Goal: Task Accomplishment & Management: Complete application form

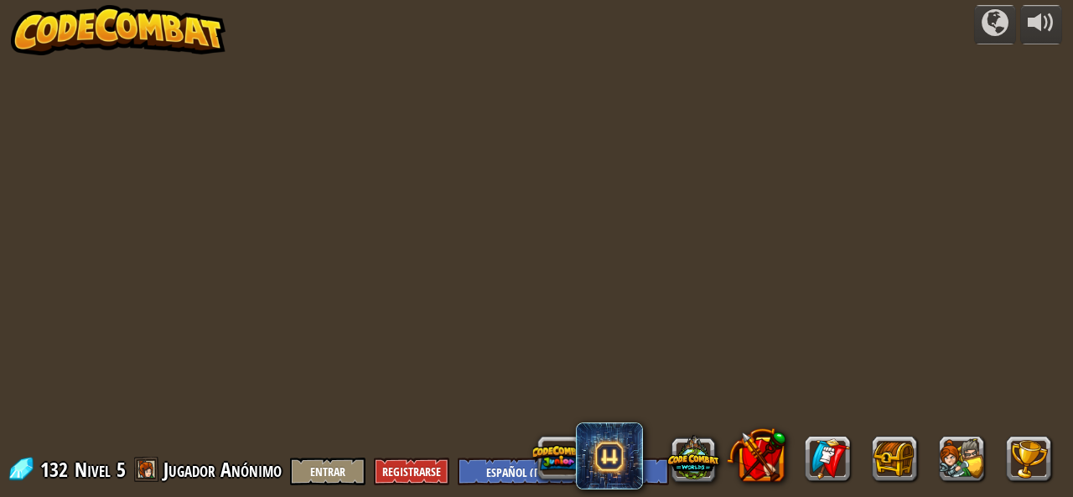
select select "es-419"
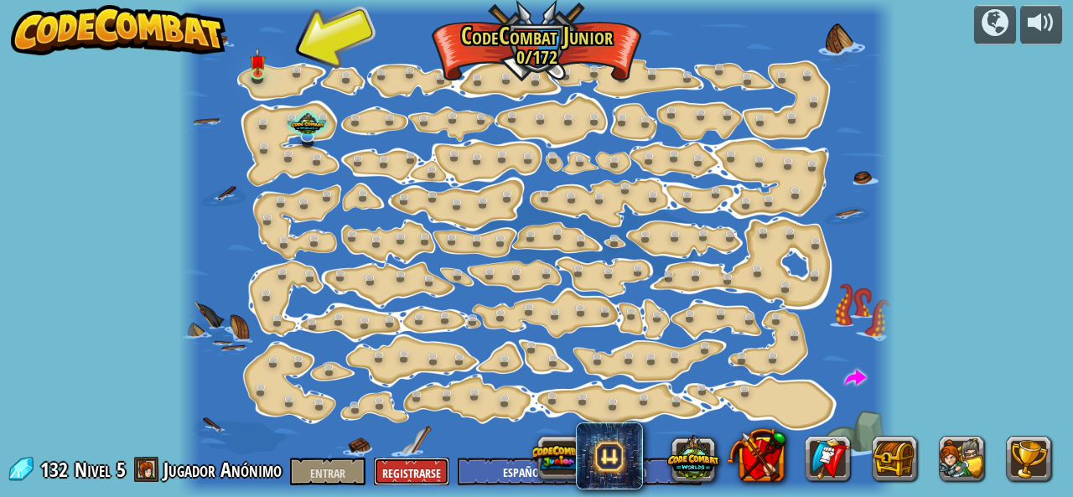
click at [391, 462] on button "Registrarse" at bounding box center [411, 472] width 75 height 28
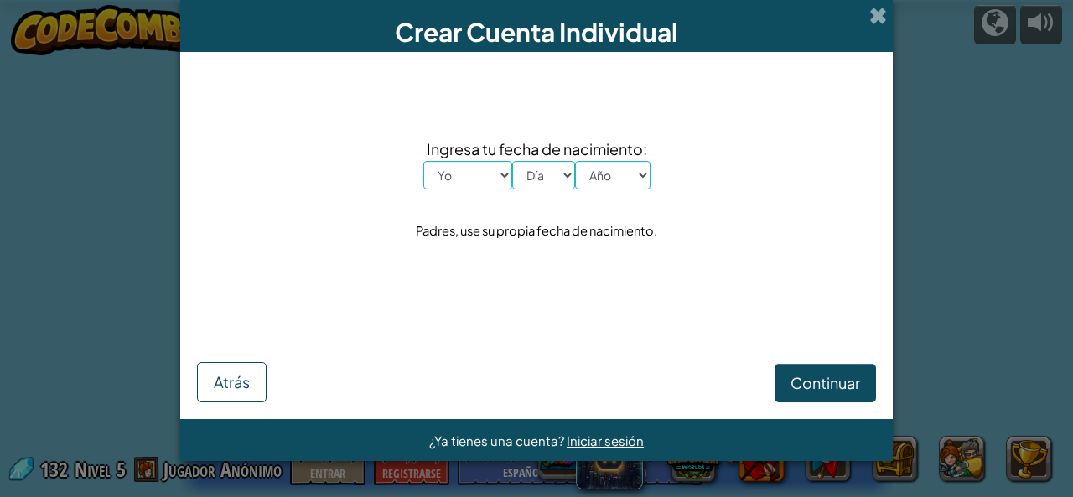
click at [438, 183] on select "Yo Enero Febrero Marzo Abril Mayonesa Junio [PERSON_NAME] Septiembre Octubre No…" at bounding box center [467, 175] width 89 height 29
select select "8"
click at [423, 161] on select "Yo Enero Febrero Marzo Abril Mayonesa Junio [PERSON_NAME] Septiembre Octubre No…" at bounding box center [467, 175] width 89 height 29
click at [538, 178] on select "Día 1 2 3 4 5 6 7 8 9 10 11 12 13 14 15 16 17 18 19 20 21 22 23 24 25 26 27 28 …" at bounding box center [543, 175] width 63 height 29
select select "20"
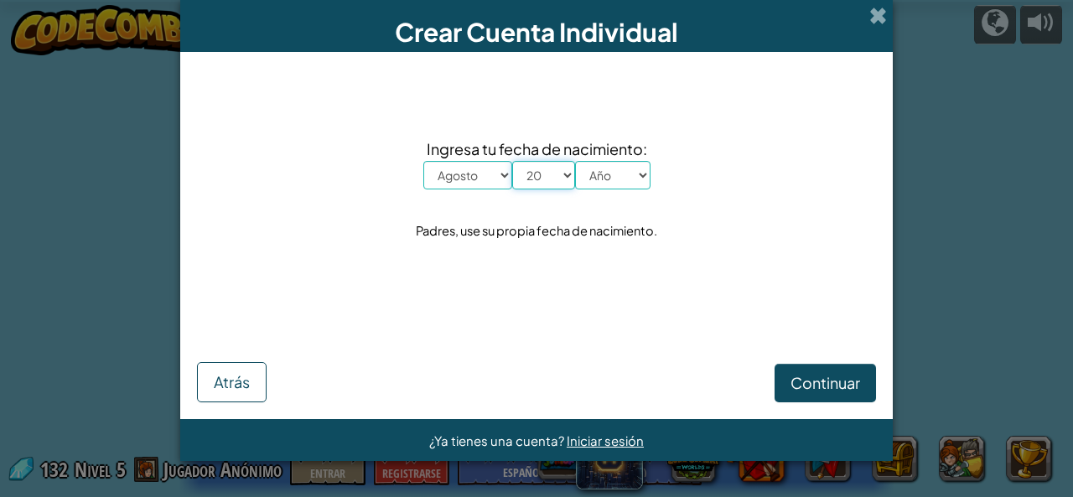
click at [512, 161] on select "Día 1 2 3 4 5 6 7 8 9 10 11 12 13 14 15 16 17 18 19 20 21 22 23 24 25 26 27 28 …" at bounding box center [543, 175] width 63 height 29
click at [592, 171] on select "Año 2025 2024 2023 2022 2021 2020 2019 2018 2017 2016 2015 2014 2013 2012 2011 …" at bounding box center [612, 175] width 75 height 29
select select "2015"
click at [575, 161] on select "Año 2025 2024 2023 2022 2021 2020 2019 2018 2017 2016 2015 2014 2013 2012 2011 …" at bounding box center [612, 175] width 75 height 29
click at [827, 378] on font "Continuar" at bounding box center [825, 382] width 70 height 19
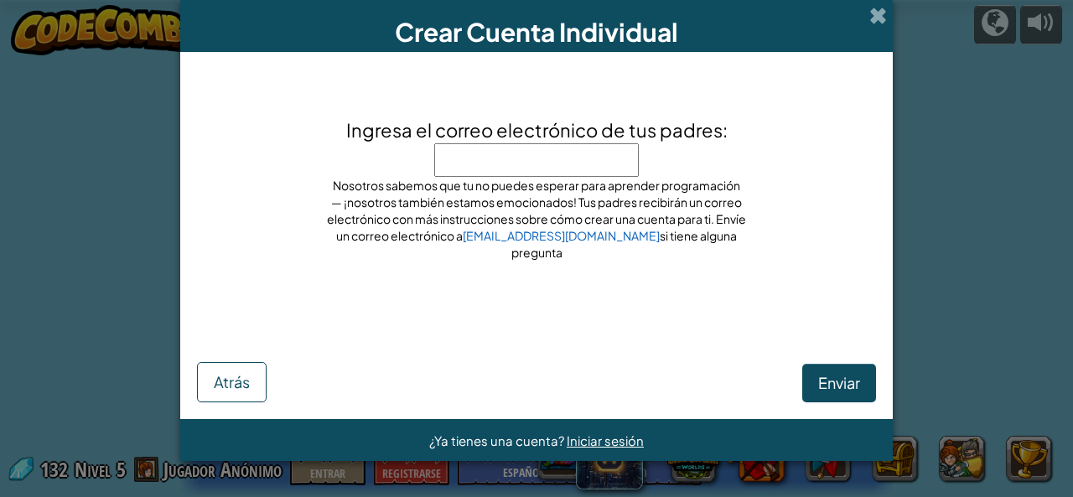
type input "e"
click at [832, 371] on button "Enviar" at bounding box center [839, 383] width 74 height 39
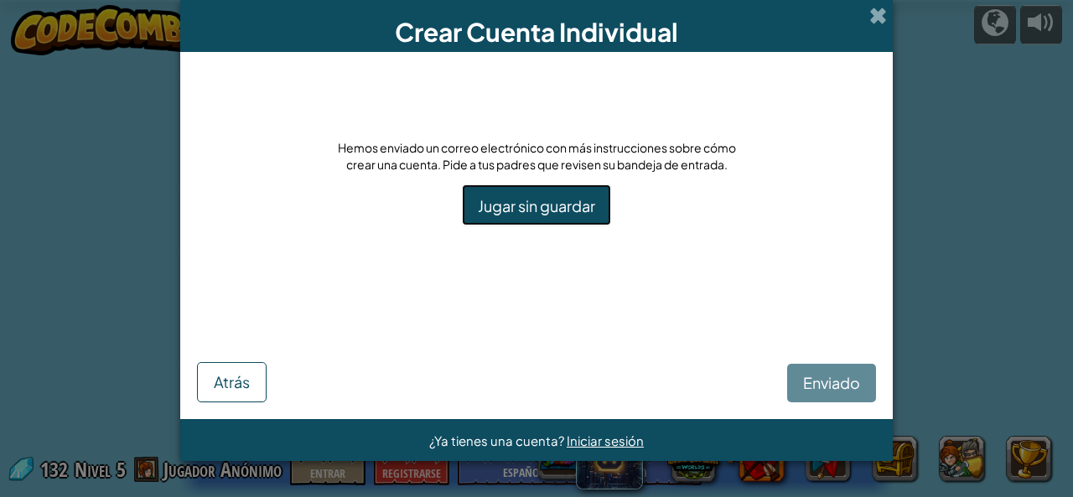
click at [513, 205] on font "Jugar sin guardar" at bounding box center [536, 205] width 117 height 19
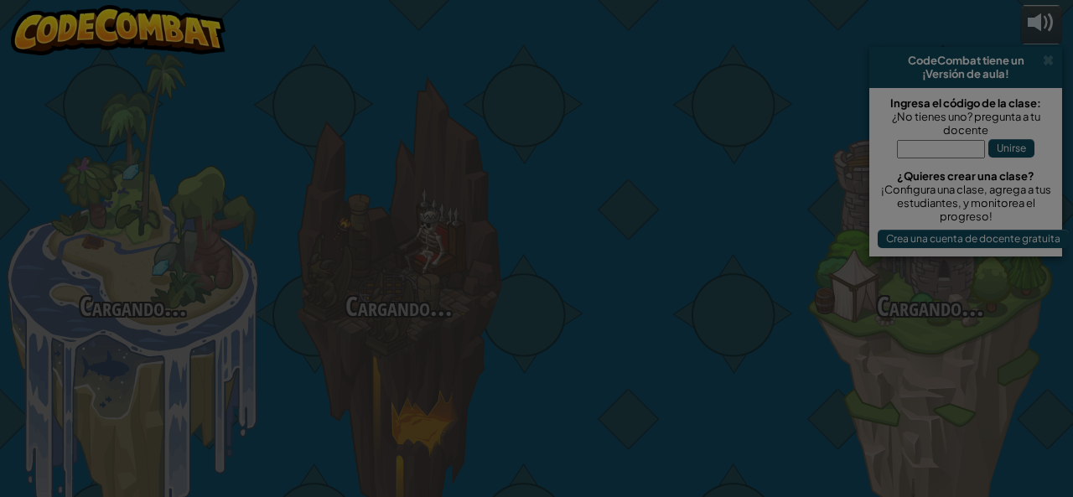
select select "es-419"
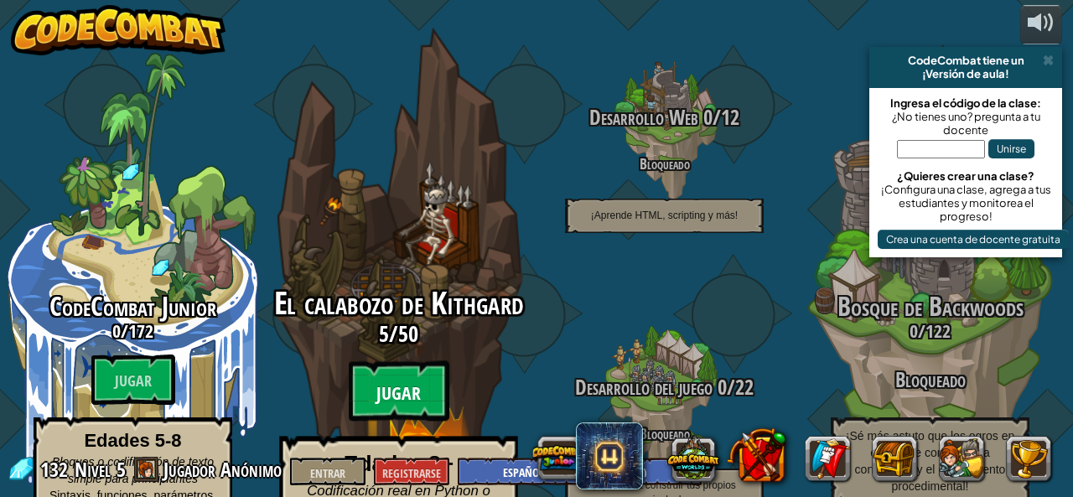
click at [391, 361] on btn "Jugar" at bounding box center [399, 391] width 101 height 60
select select "es-419"
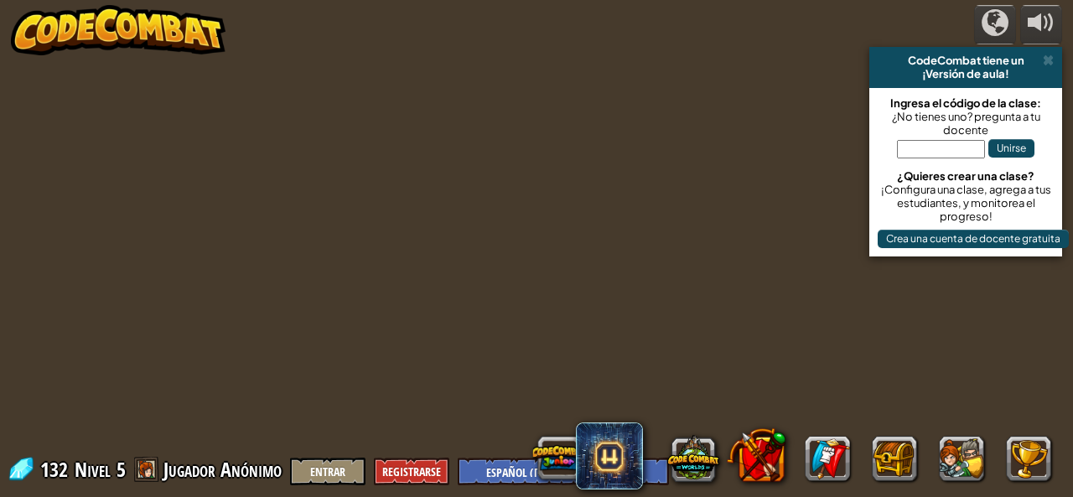
select select "es-419"
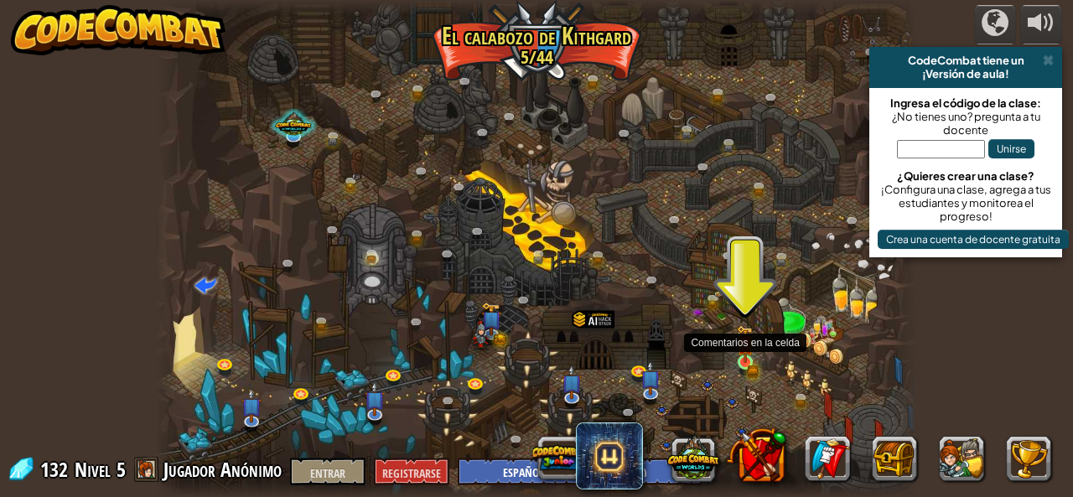
click at [741, 350] on img at bounding box center [745, 344] width 10 height 10
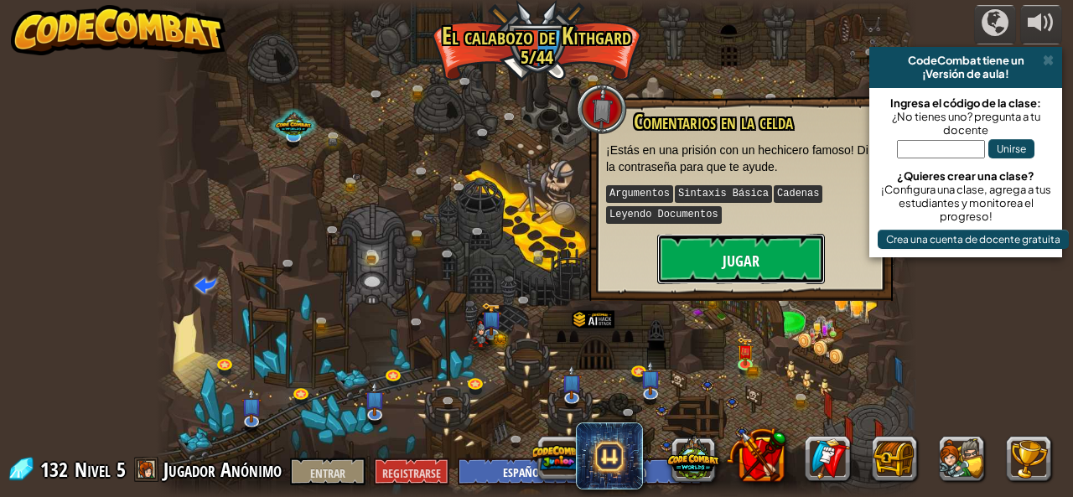
click at [703, 247] on button "Jugar" at bounding box center [741, 259] width 168 height 50
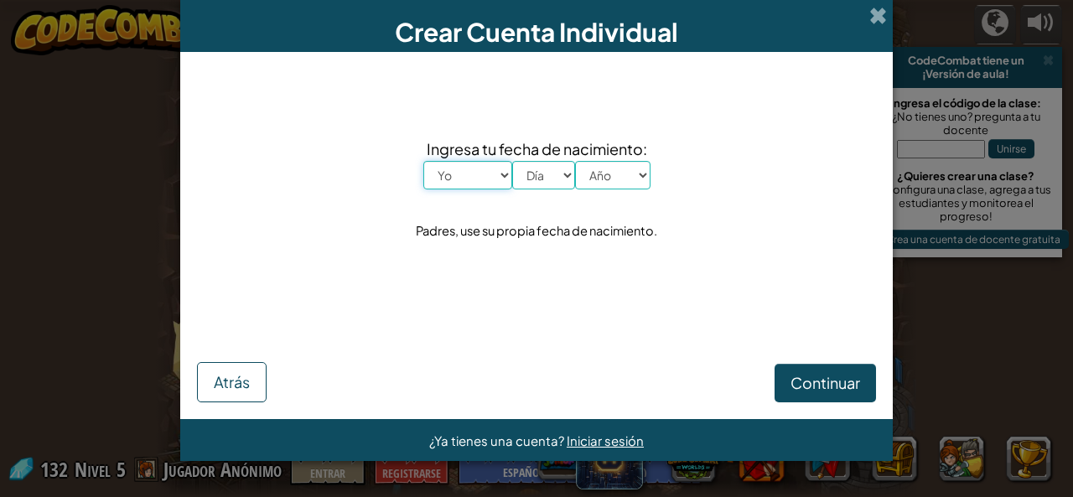
click at [448, 170] on select "Yo Enero Febrero Marzo Abril Mayonesa Junio [PERSON_NAME] Septiembre Octubre No…" at bounding box center [467, 175] width 89 height 29
select select "8"
click at [423, 161] on select "Yo Enero Febrero Marzo Abril Mayonesa Junio [PERSON_NAME] Septiembre Octubre No…" at bounding box center [467, 175] width 89 height 29
click at [534, 168] on select "Día 1 2 3 4 5 6 7 8 9 10 11 12 13 14 15 16 17 18 19 20 21 22 23 24 25 26 27 28 …" at bounding box center [543, 175] width 63 height 29
select select "20"
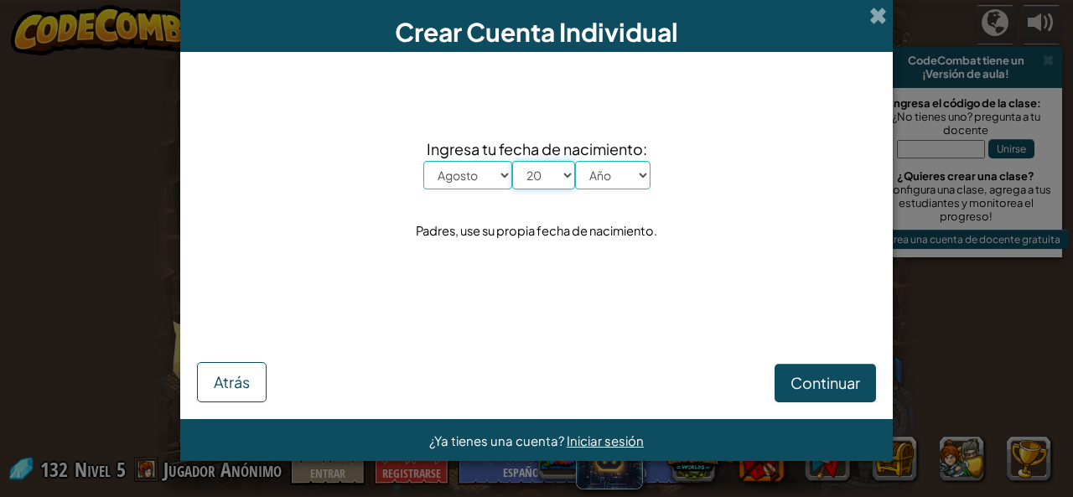
click at [512, 161] on select "Día 1 2 3 4 5 6 7 8 9 10 11 12 13 14 15 16 17 18 19 20 21 22 23 24 25 26 27 28 …" at bounding box center [543, 175] width 63 height 29
click at [596, 178] on select "Año 2025 2024 2023 2022 2021 2020 2019 2018 2017 2016 2015 2014 2013 2012 2011 …" at bounding box center [612, 175] width 75 height 29
select select "2015"
click at [575, 161] on select "Año 2025 2024 2023 2022 2021 2020 2019 2018 2017 2016 2015 2014 2013 2012 2011 …" at bounding box center [612, 175] width 75 height 29
click at [826, 376] on font "Continuar" at bounding box center [825, 382] width 70 height 19
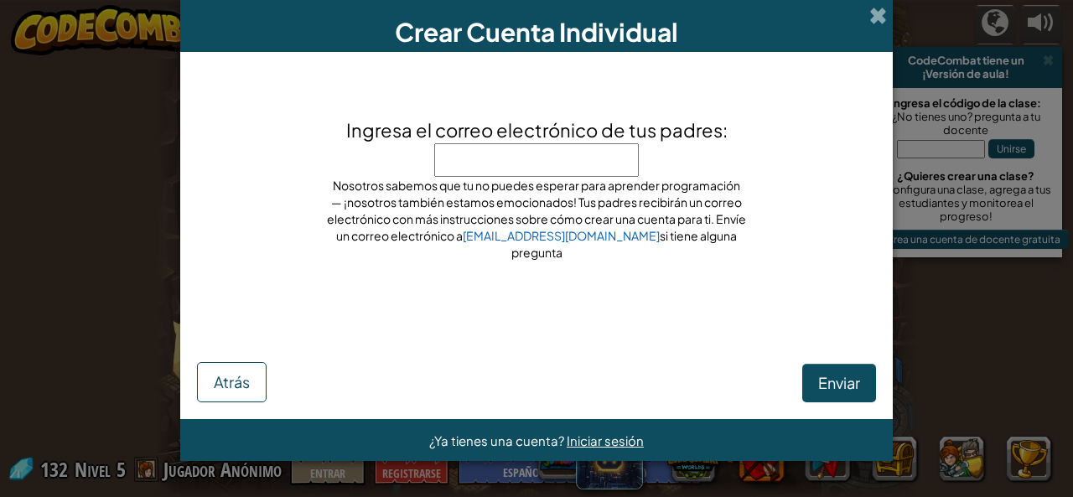
type input "e"
click at [836, 380] on font "Enviar" at bounding box center [839, 382] width 42 height 19
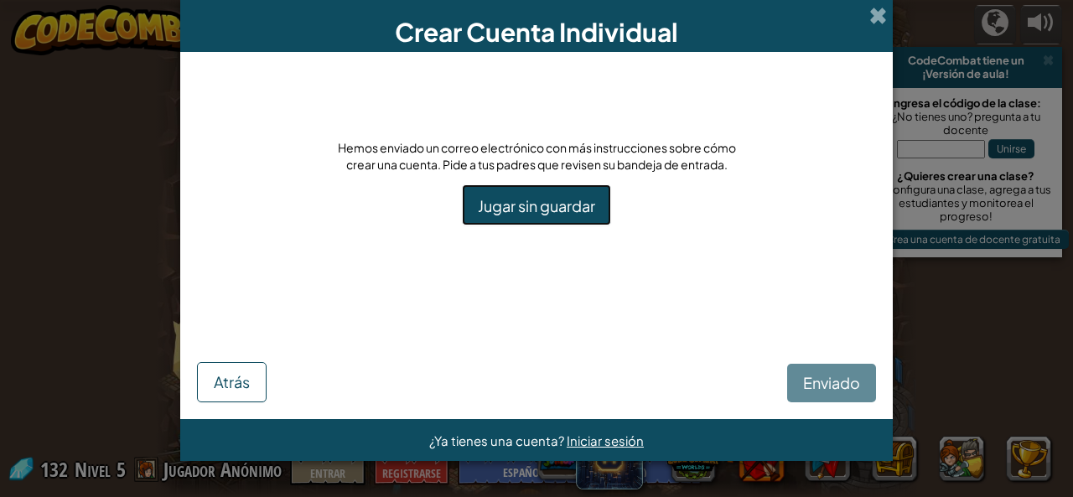
click at [542, 220] on link "Jugar sin guardar" at bounding box center [536, 204] width 149 height 41
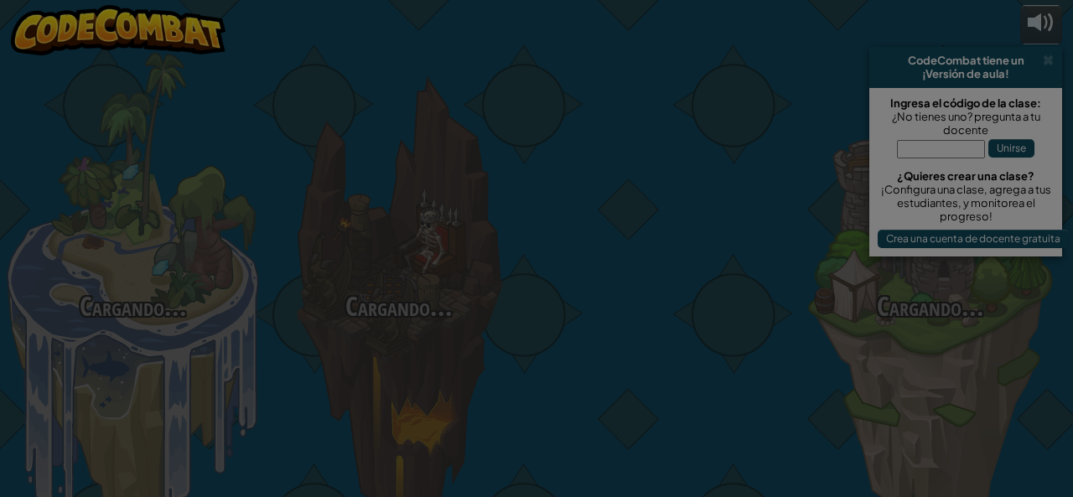
select select "es-419"
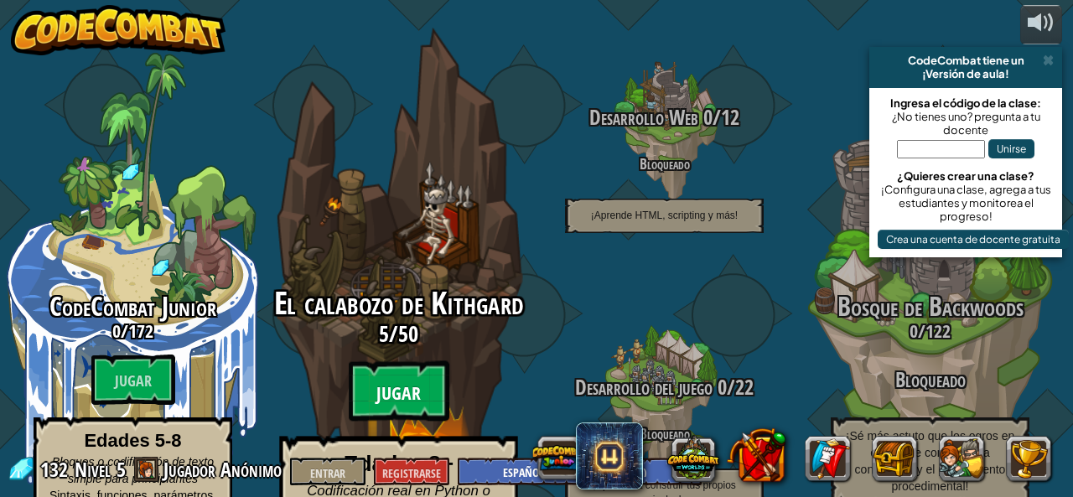
click at [413, 361] on btn "Jugar" at bounding box center [399, 391] width 101 height 60
select select "es-419"
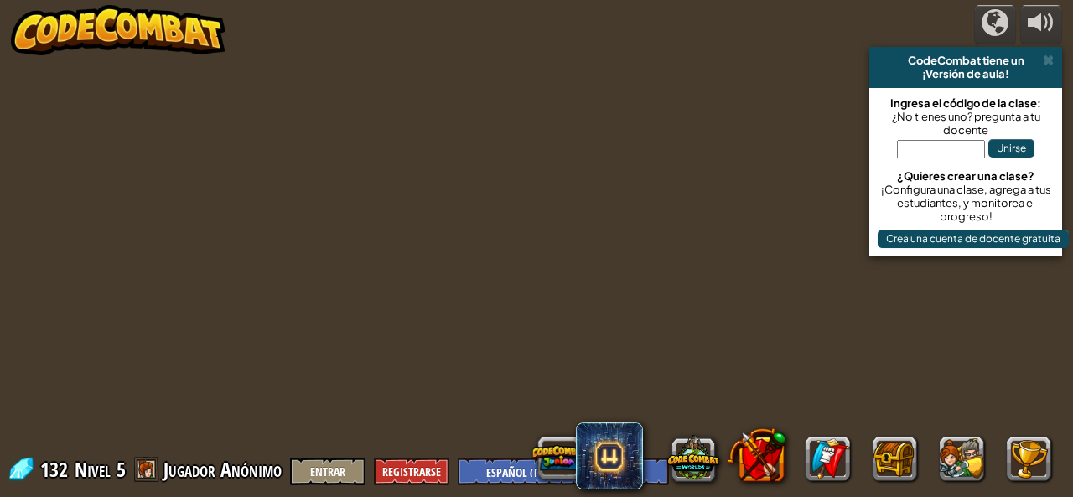
select select "es-419"
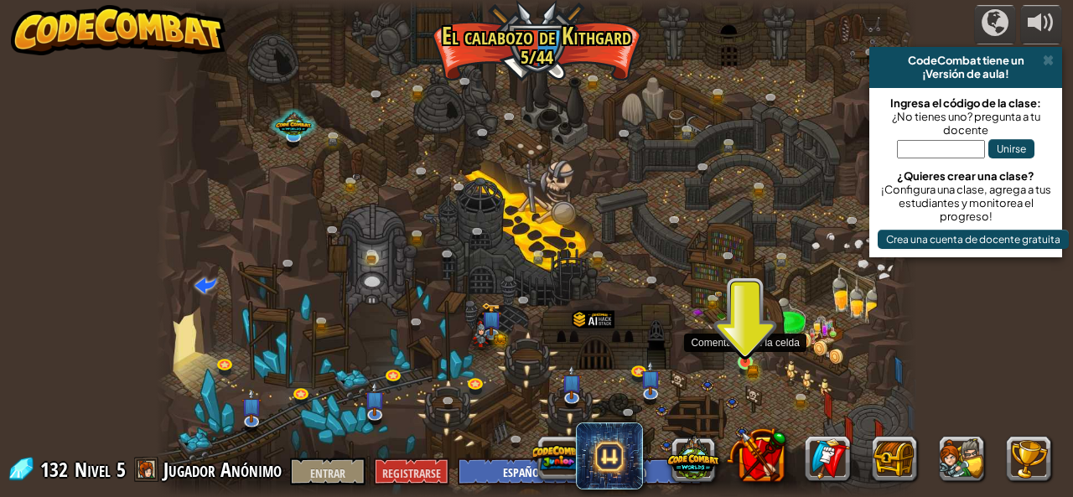
click at [751, 349] on img at bounding box center [746, 344] width 18 height 38
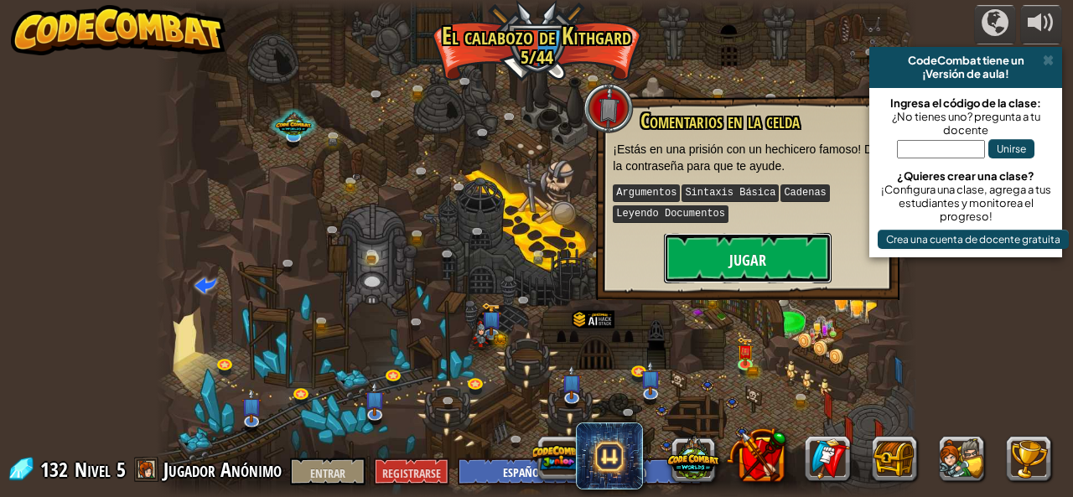
click at [713, 237] on button "Jugar" at bounding box center [748, 258] width 168 height 50
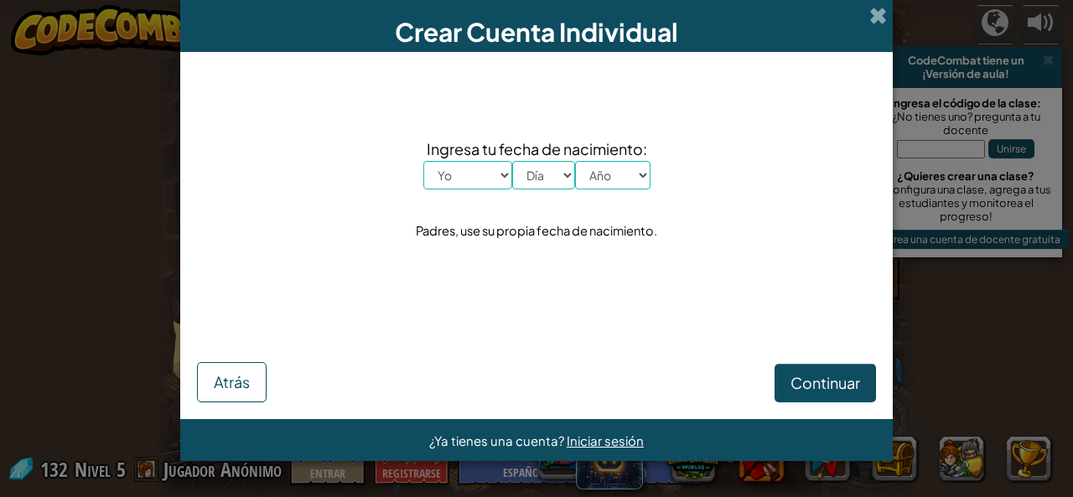
click at [873, 28] on div "Crear Cuenta Individual" at bounding box center [536, 26] width 713 height 52
click at [870, 21] on span at bounding box center [878, 16] width 18 height 18
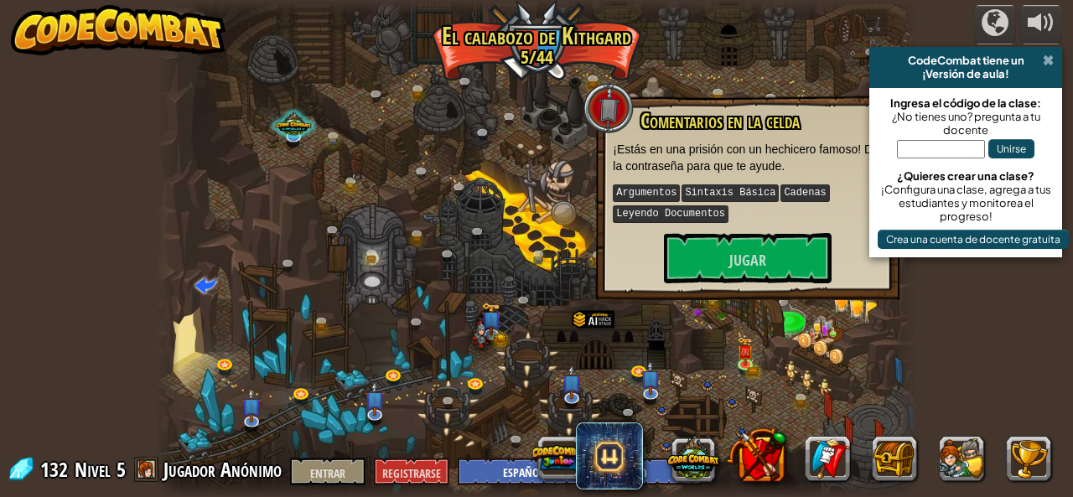
click at [1050, 55] on span at bounding box center [1048, 60] width 11 height 13
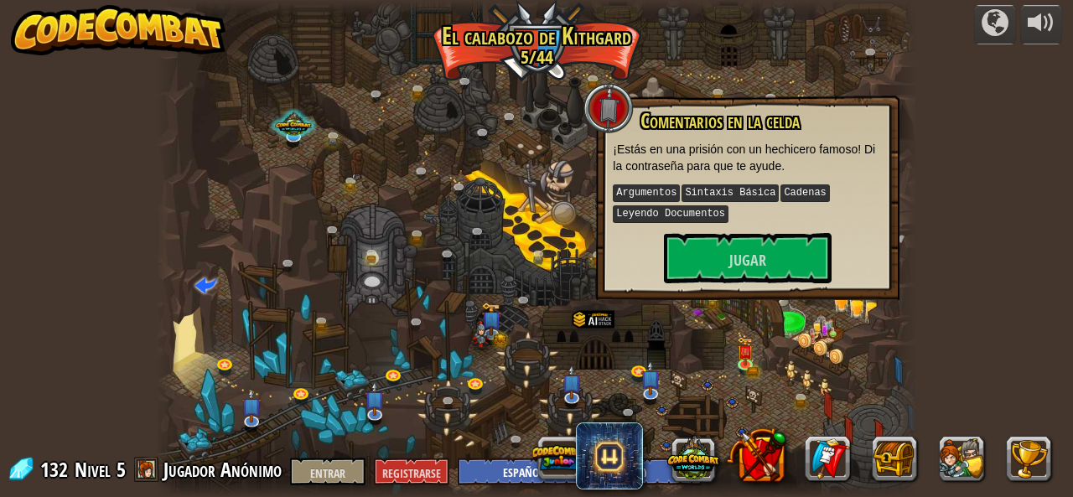
click at [447, 294] on div at bounding box center [536, 248] width 760 height 497
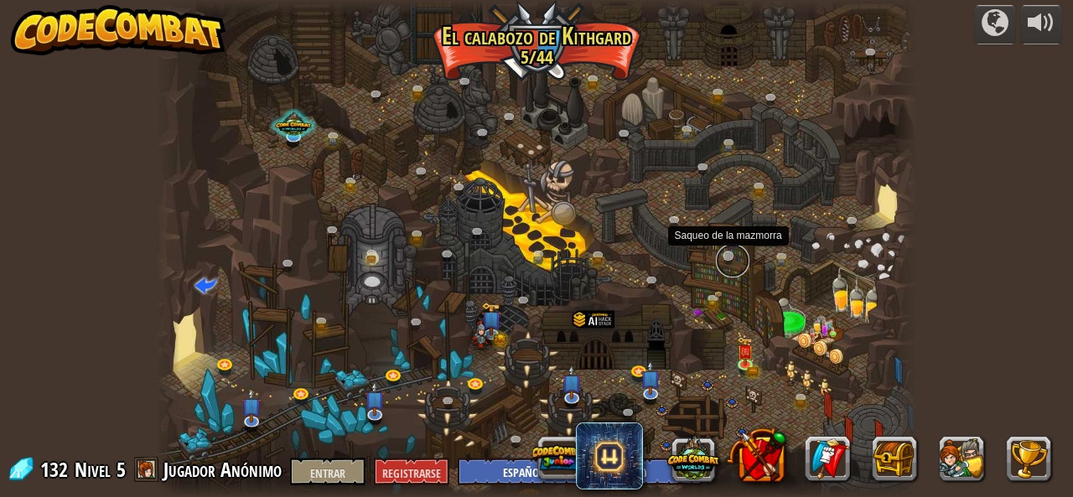
click at [726, 257] on link at bounding box center [733, 261] width 34 height 34
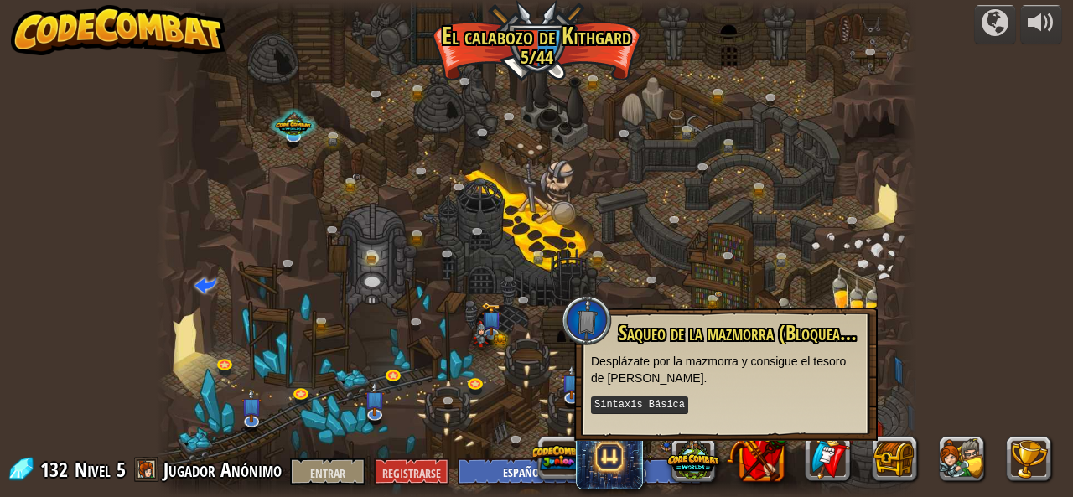
click at [378, 209] on div at bounding box center [536, 248] width 760 height 497
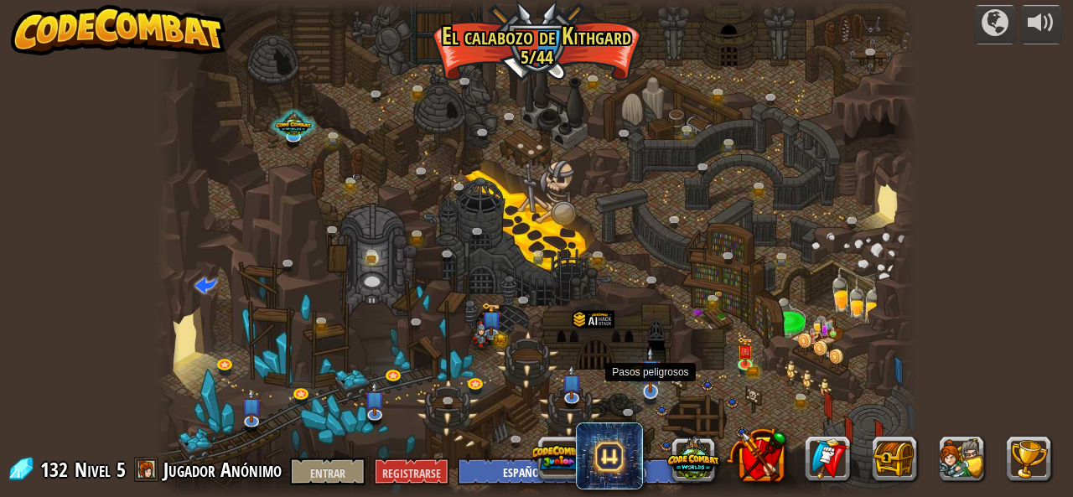
click at [640, 373] on img at bounding box center [650, 369] width 20 height 46
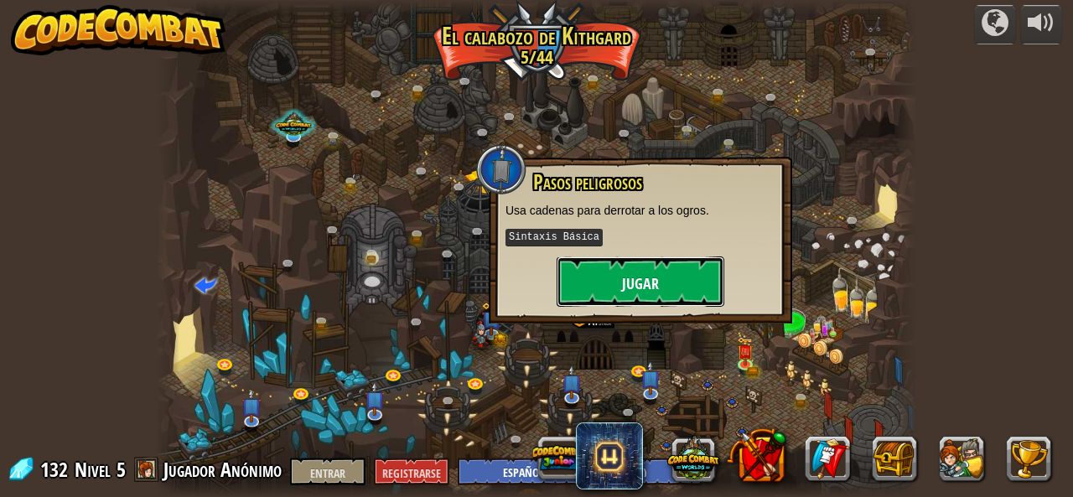
click at [604, 281] on button "Jugar" at bounding box center [641, 282] width 168 height 50
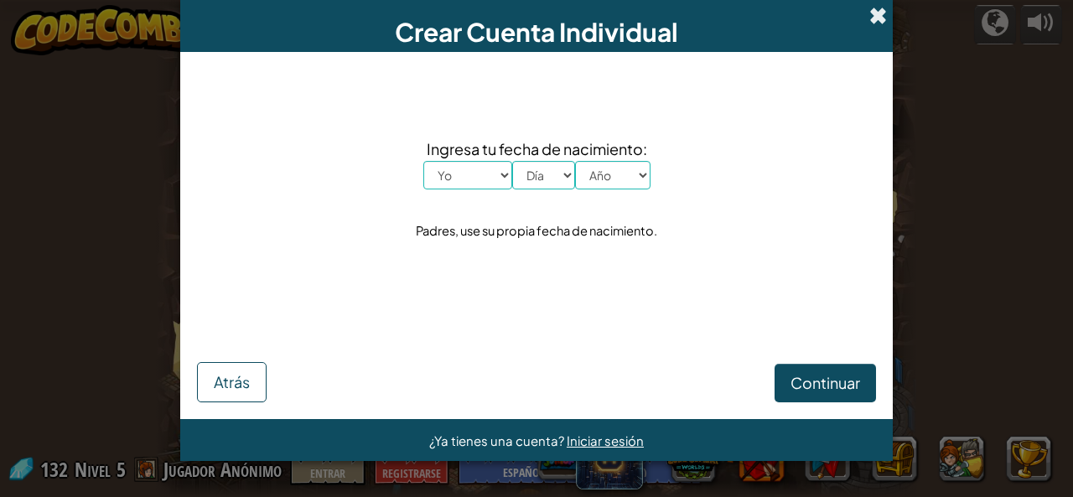
click at [880, 18] on span at bounding box center [878, 16] width 18 height 18
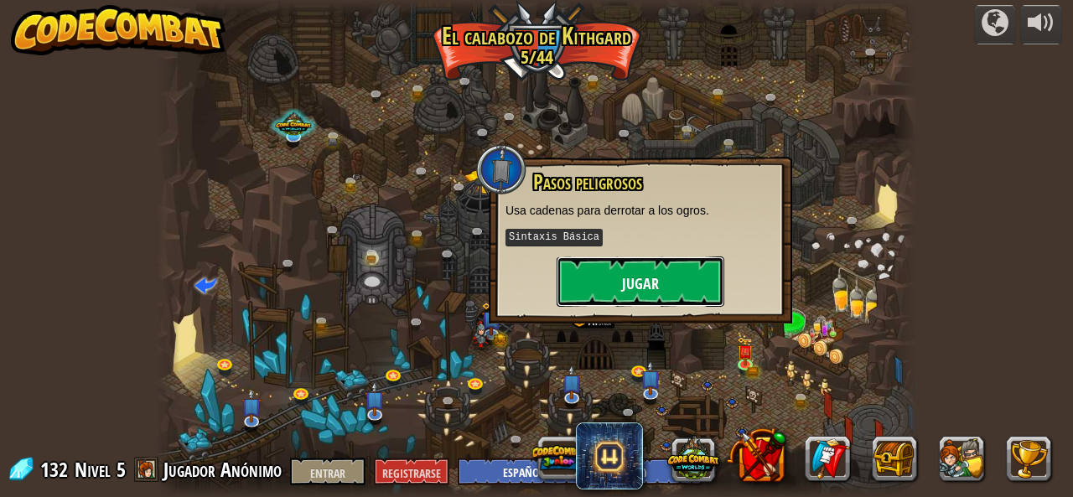
click at [624, 286] on font "Jugar" at bounding box center [640, 283] width 37 height 21
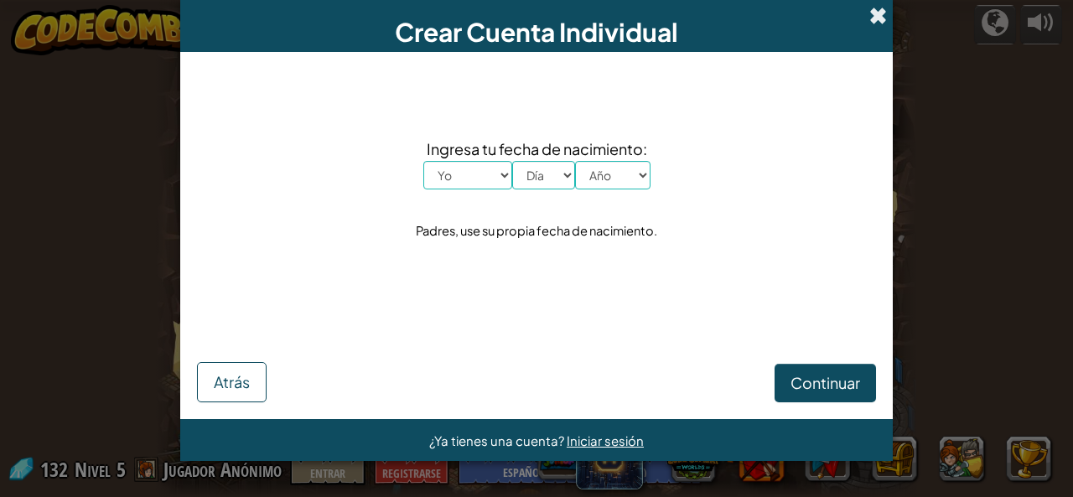
click at [877, 18] on span at bounding box center [878, 16] width 18 height 18
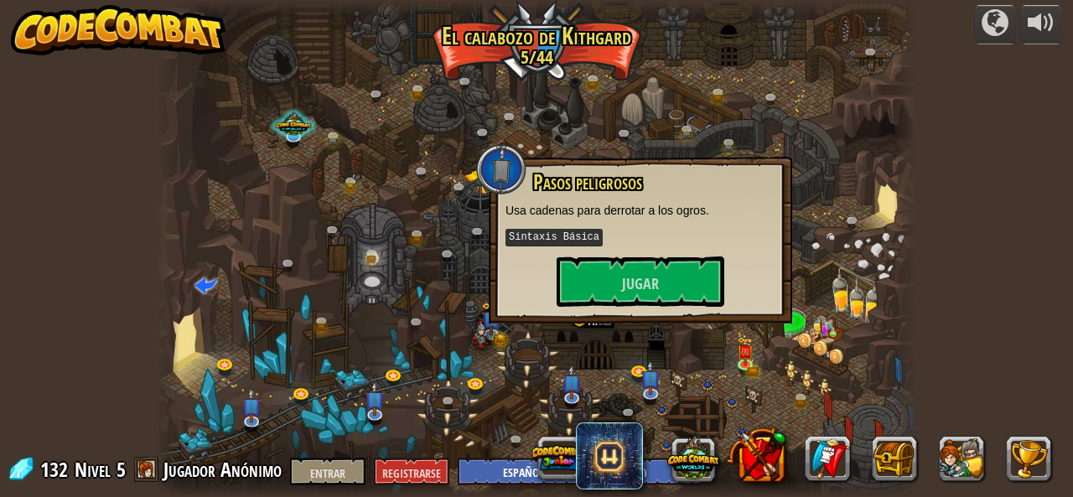
click at [150, 328] on div "Desarrollado por CodeCombat tiene un ¡Versión de aula! Ingresa el código de la …" at bounding box center [536, 248] width 1073 height 497
click at [332, 466] on font "Entrar" at bounding box center [327, 472] width 35 height 16
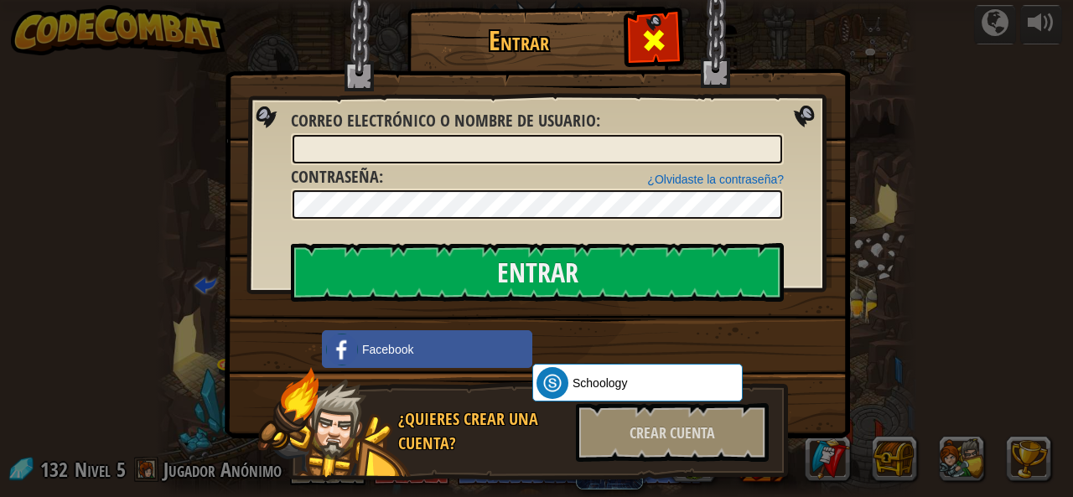
click at [663, 36] on div at bounding box center [653, 38] width 53 height 53
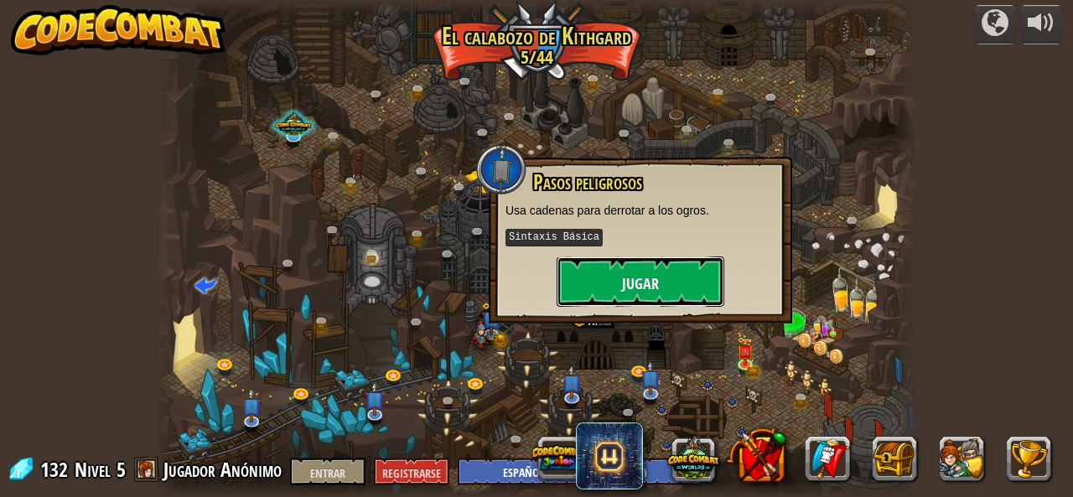
click at [649, 294] on button "Jugar" at bounding box center [641, 282] width 168 height 50
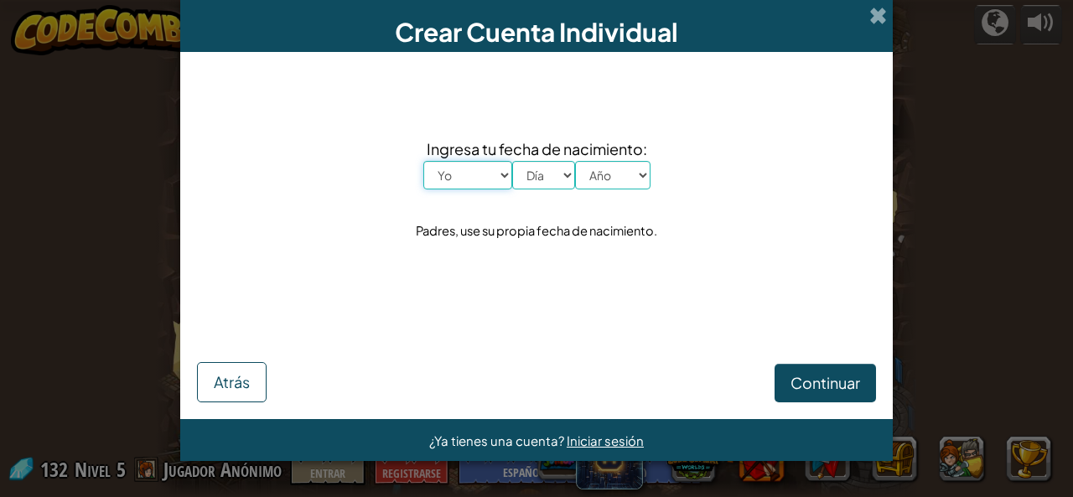
click at [454, 185] on select "Yo Enero Febrero Marzo Abril Mayonesa Junio [PERSON_NAME] Septiembre Octubre No…" at bounding box center [467, 175] width 89 height 29
select select "8"
click at [423, 161] on select "Yo Enero Febrero Marzo Abril Mayonesa Junio [PERSON_NAME] Septiembre Octubre No…" at bounding box center [467, 175] width 89 height 29
click at [535, 172] on select "Día 1 2 3 4 5 6 7 8 9 10 11 12 13 14 15 16 17 18 19 20 21 22 23 24 25 26 27 28 …" at bounding box center [543, 175] width 63 height 29
select select "20"
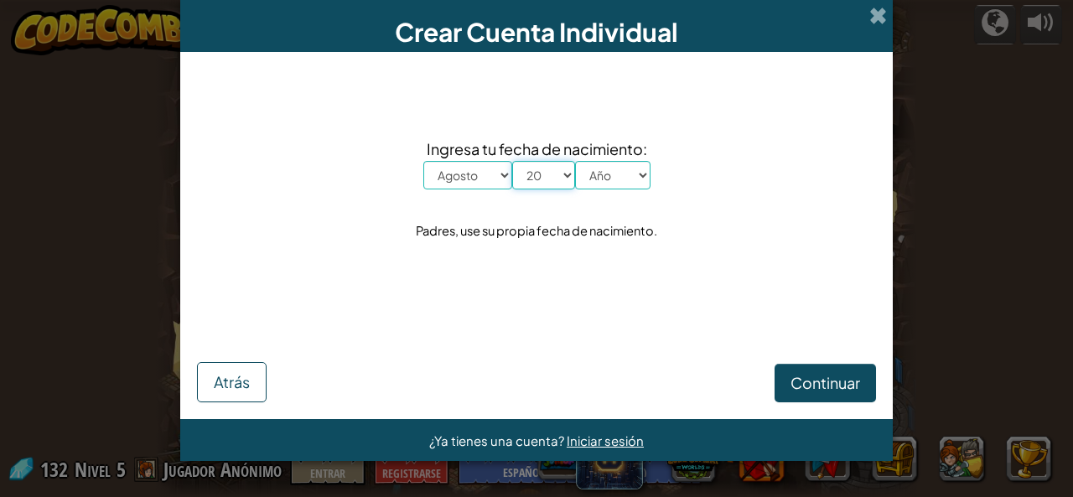
click at [512, 161] on select "Día 1 2 3 4 5 6 7 8 9 10 11 12 13 14 15 16 17 18 19 20 21 22 23 24 25 26 27 28 …" at bounding box center [543, 175] width 63 height 29
click at [604, 179] on select "Año 2025 2024 2023 2022 2021 2020 2019 2018 2017 2016 2015 2014 2013 2012 2011 …" at bounding box center [612, 175] width 75 height 29
select select "2015"
click at [575, 161] on select "Año 2025 2024 2023 2022 2021 2020 2019 2018 2017 2016 2015 2014 2013 2012 2011 …" at bounding box center [612, 175] width 75 height 29
click at [816, 391] on font "Continuar" at bounding box center [825, 382] width 70 height 19
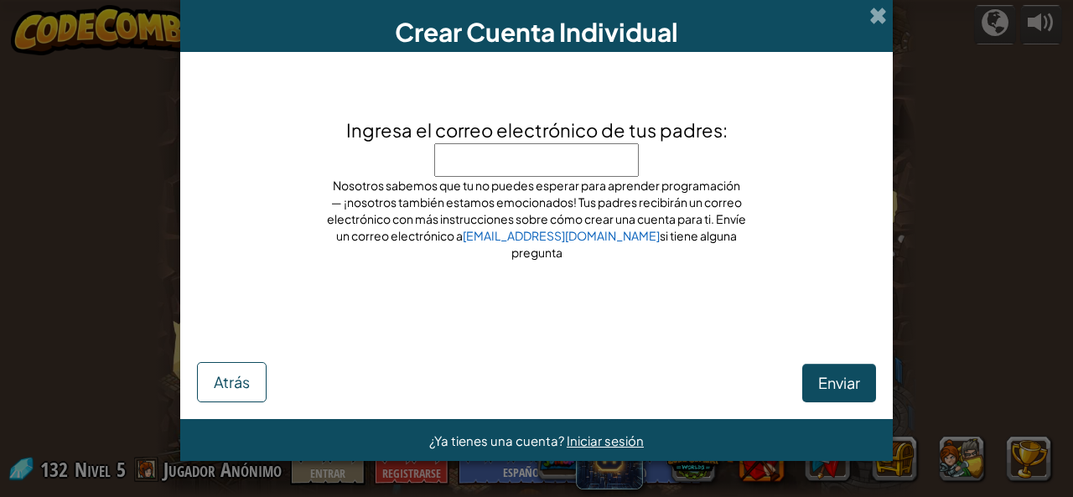
type input "e"
click at [833, 388] on font "Enviar" at bounding box center [839, 382] width 42 height 19
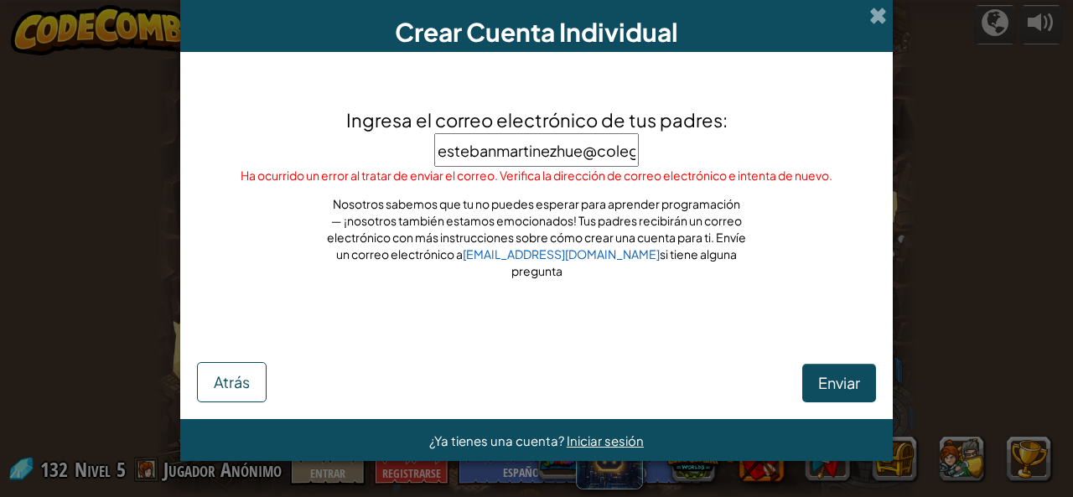
click at [607, 159] on input "estebanmartinezhue@colegiorodrigolarabi" at bounding box center [536, 150] width 205 height 34
click at [618, 148] on input "@colegiorodrigolarabi" at bounding box center [536, 150] width 205 height 34
type input "@"
type input "[EMAIL_ADDRESS][DOMAIN_NAME]"
click at [845, 368] on button "Enviar" at bounding box center [839, 383] width 74 height 39
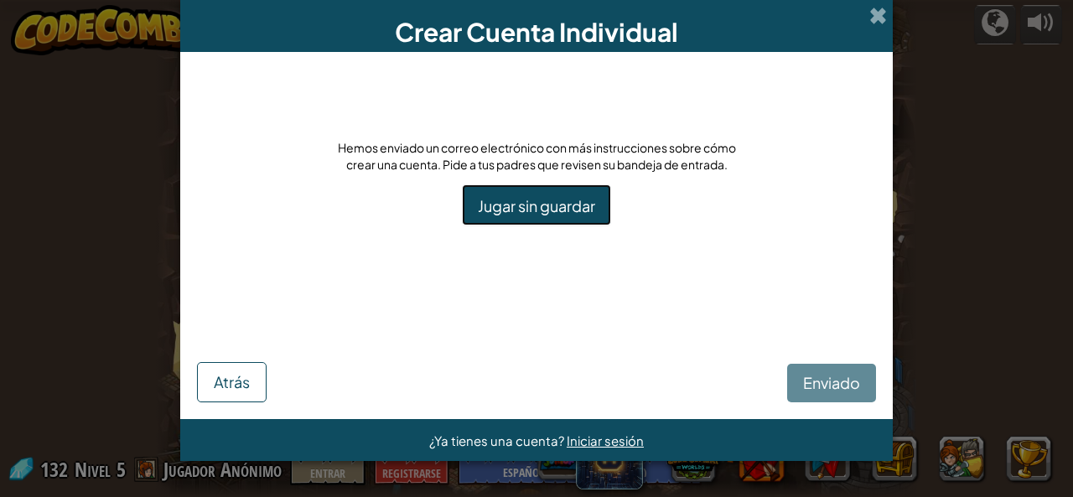
click at [553, 205] on font "Jugar sin guardar" at bounding box center [536, 205] width 117 height 19
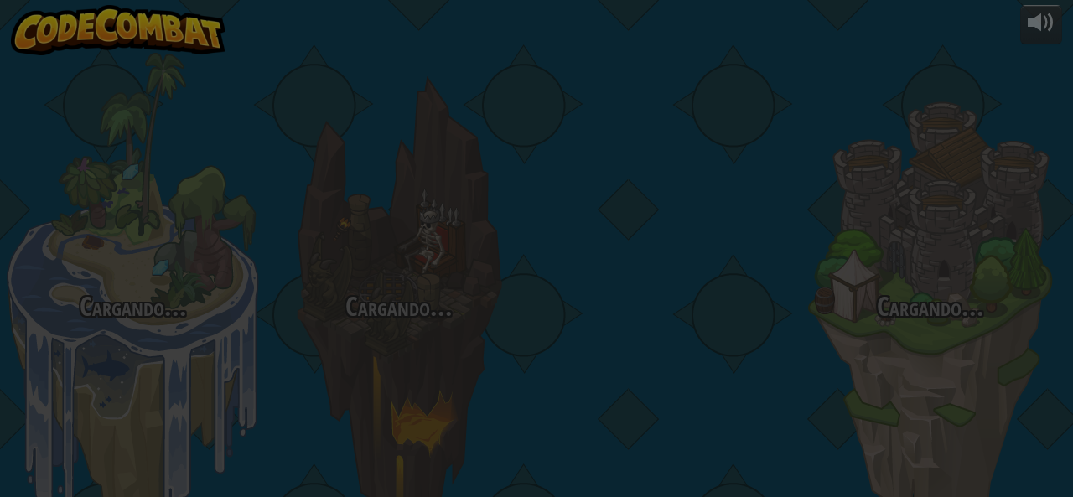
select select "es-419"
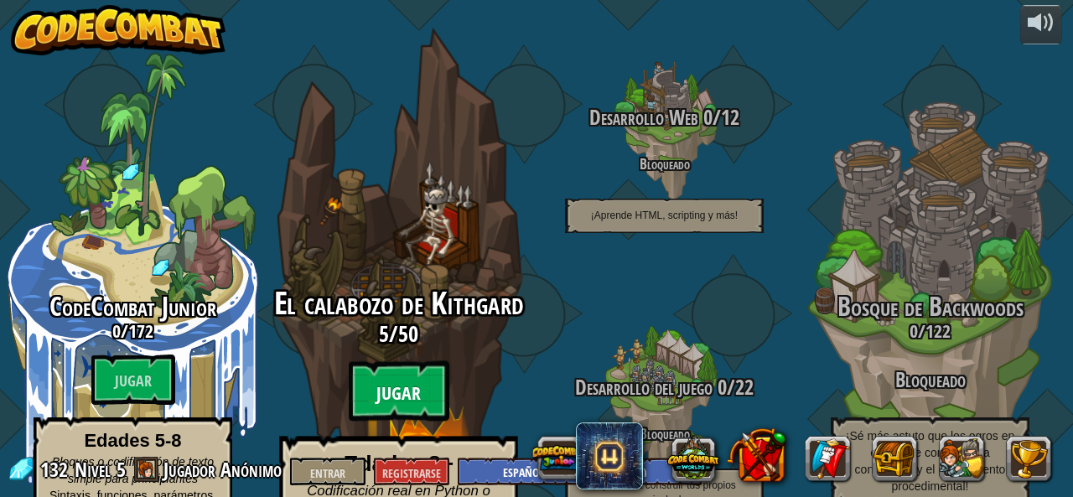
click at [379, 381] on font "Jugar" at bounding box center [398, 393] width 44 height 25
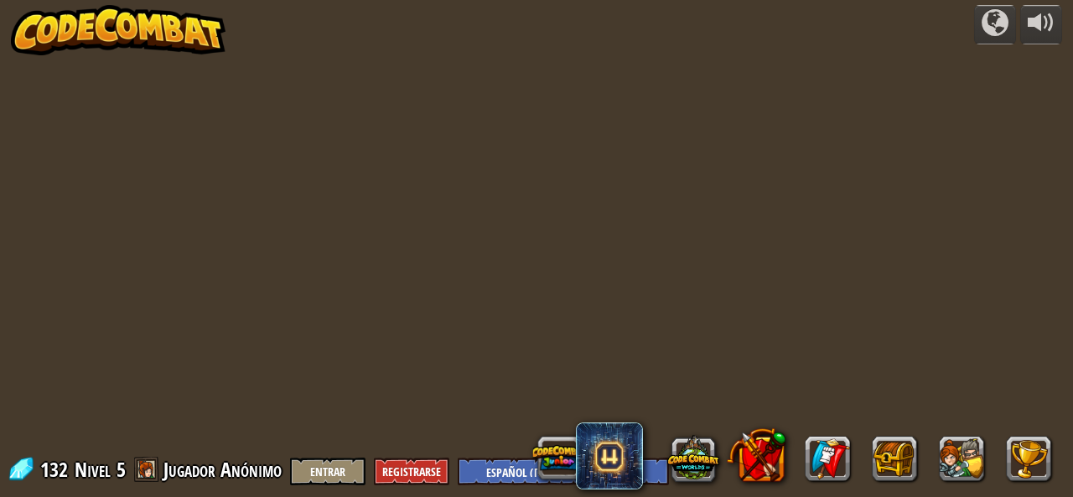
select select "es-419"
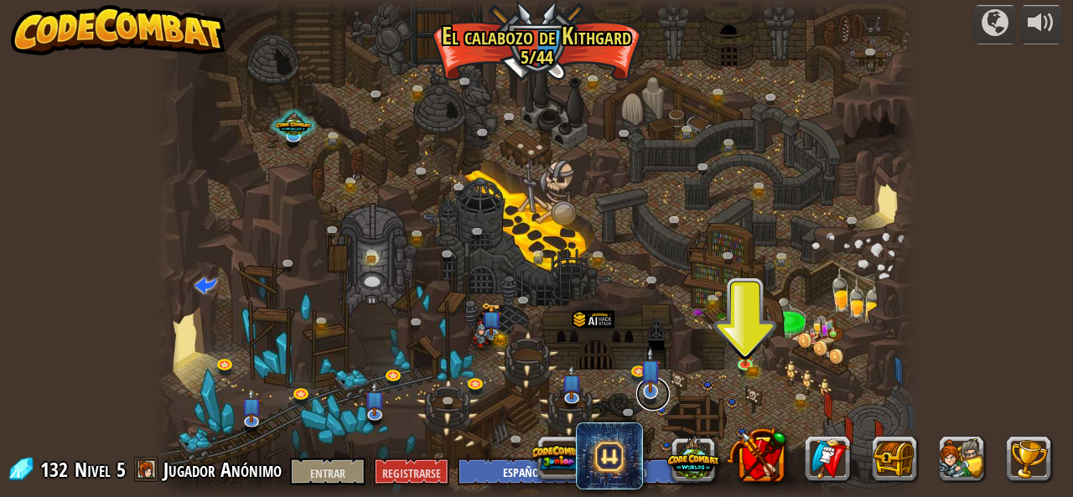
click at [637, 390] on link at bounding box center [653, 394] width 34 height 34
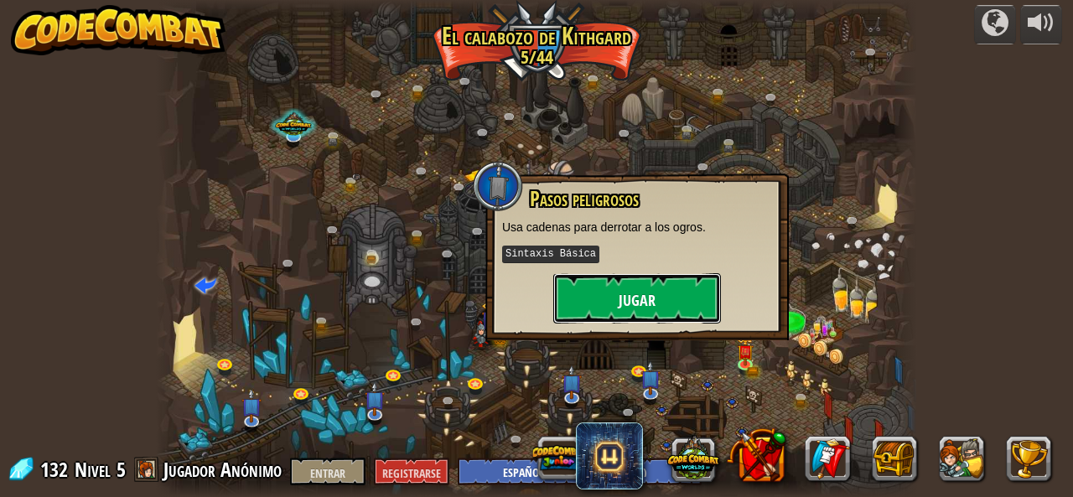
click at [634, 305] on font "Jugar" at bounding box center [637, 300] width 37 height 21
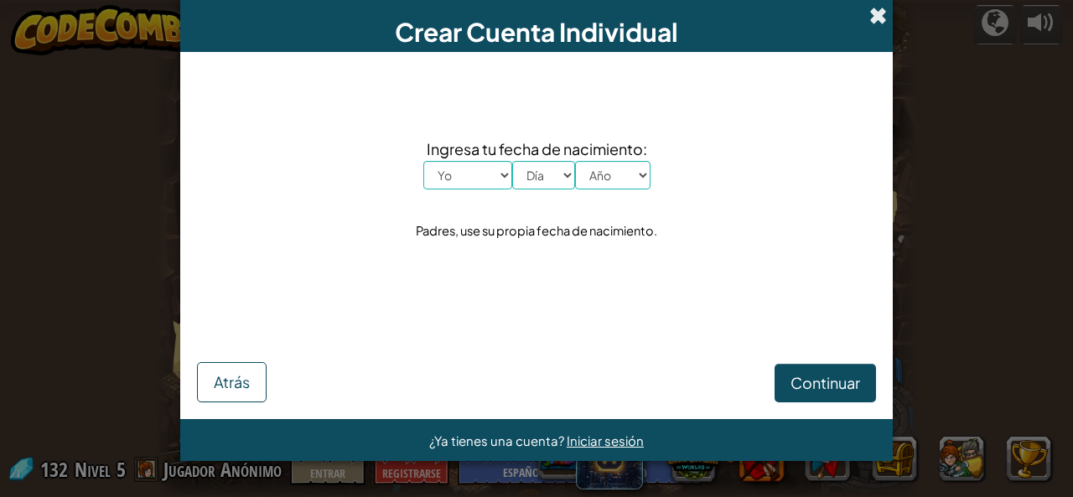
click at [873, 21] on span at bounding box center [878, 16] width 18 height 18
